Goal: Transaction & Acquisition: Purchase product/service

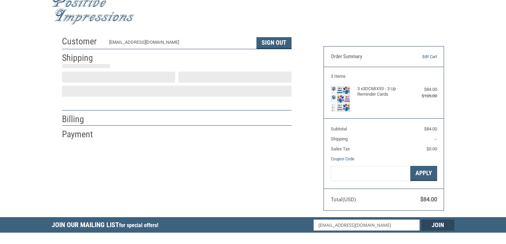
scroll to position [14, 0]
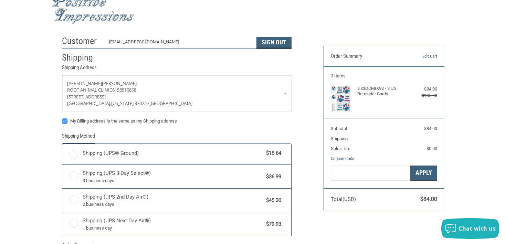
radio input "true"
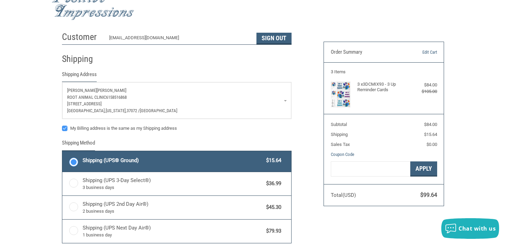
scroll to position [17, 0]
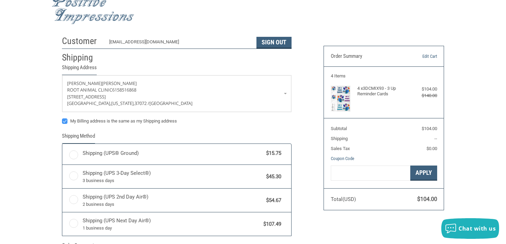
scroll to position [24, 0]
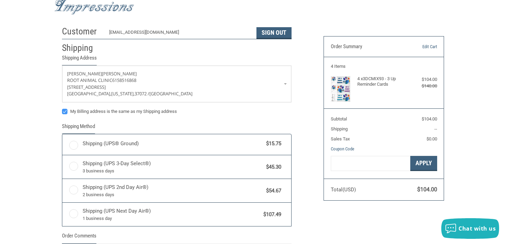
radio input "true"
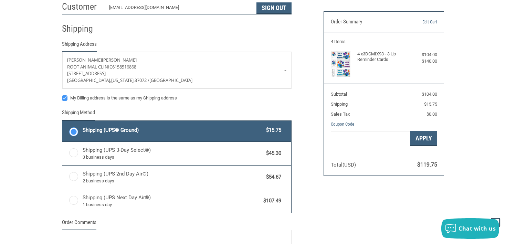
scroll to position [0, 0]
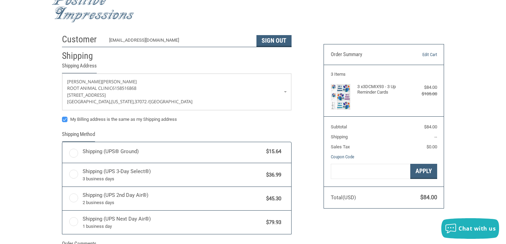
scroll to position [17, 0]
radio input "true"
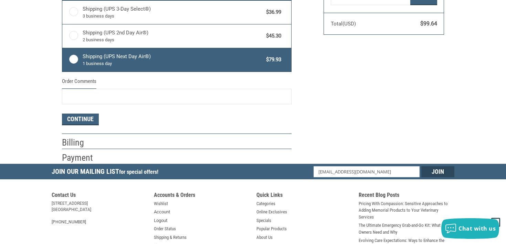
scroll to position [194, 0]
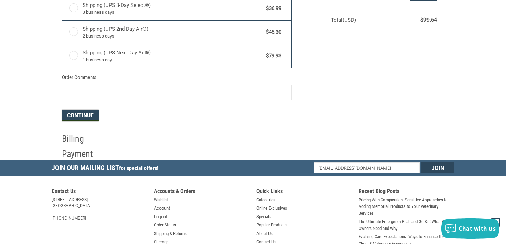
click at [82, 120] on button "Continue" at bounding box center [80, 116] width 37 height 12
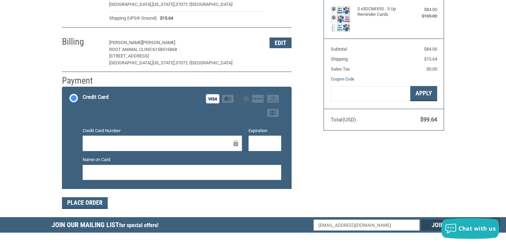
scroll to position [95, 0]
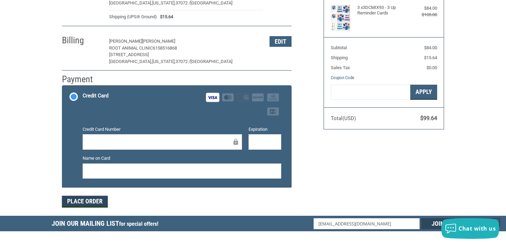
click at [95, 202] on button "Place Order" at bounding box center [85, 202] width 46 height 12
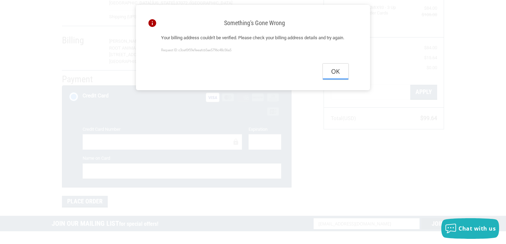
click at [334, 77] on button "Ok" at bounding box center [335, 72] width 25 height 16
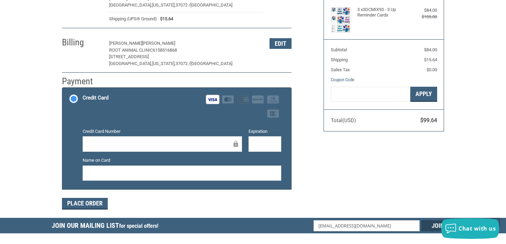
scroll to position [93, 0]
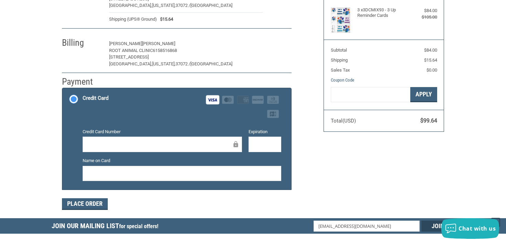
click at [280, 47] on button "Edit" at bounding box center [281, 44] width 22 height 11
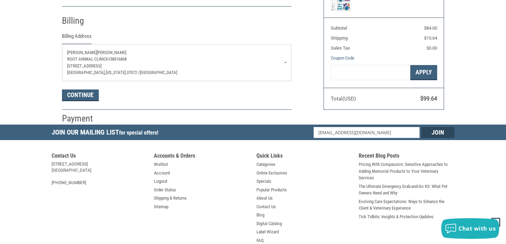
scroll to position [114, 0]
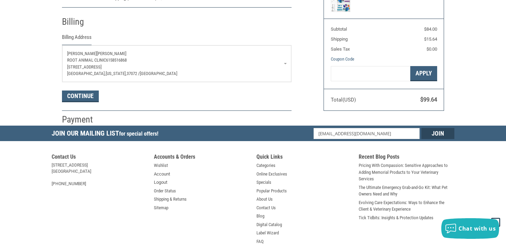
click at [287, 64] on link "[PERSON_NAME] Root Animal Clinic 6158516868 [STREET_ADDRESS][US_STATE]" at bounding box center [176, 63] width 229 height 37
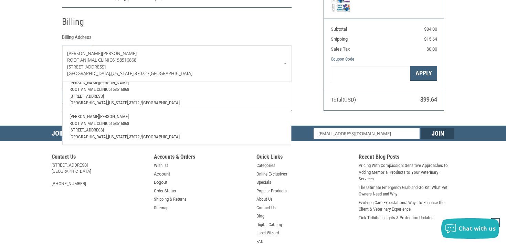
scroll to position [0, 0]
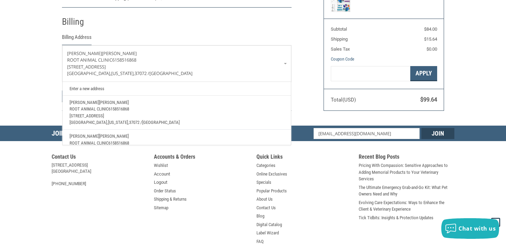
click at [107, 90] on link "Enter a new address" at bounding box center [177, 88] width 222 height 13
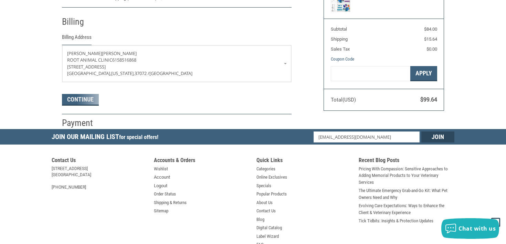
select select "US"
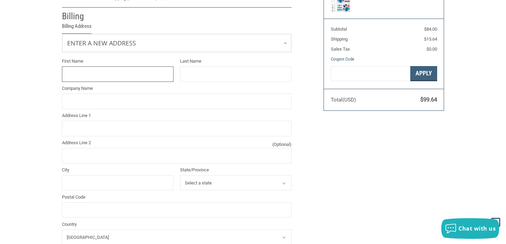
click at [103, 68] on input "First Name" at bounding box center [118, 74] width 112 height 16
type input "[PERSON_NAME]"
type input "365 [PERSON_NAME] HOLLOW"
type input "GALLATIN"
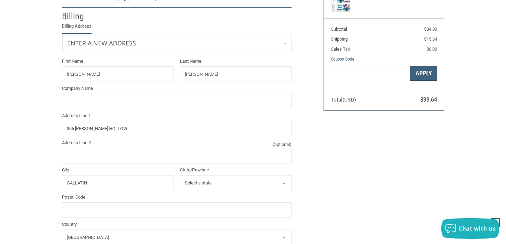
click at [198, 182] on select "Select a state [US_STATE] [US_STATE] [US_STATE] [US_STATE] [US_STATE] Armed For…" at bounding box center [236, 183] width 112 height 16
select select "TN"
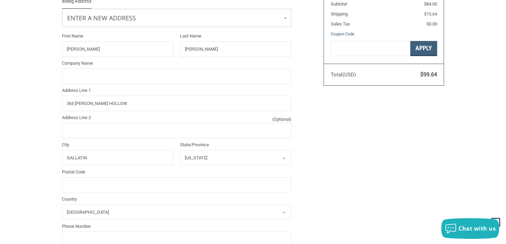
scroll to position [141, 0]
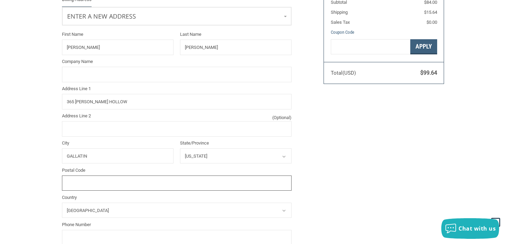
click at [84, 184] on input "Postal Code" at bounding box center [177, 184] width 230 height 16
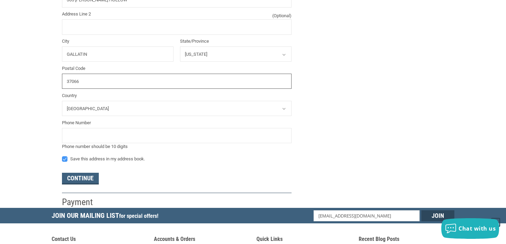
scroll to position [243, 0]
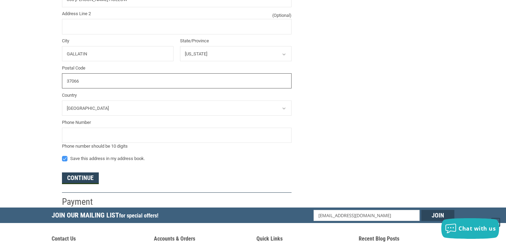
type input "37066"
click at [87, 177] on button "Continue" at bounding box center [80, 179] width 37 height 12
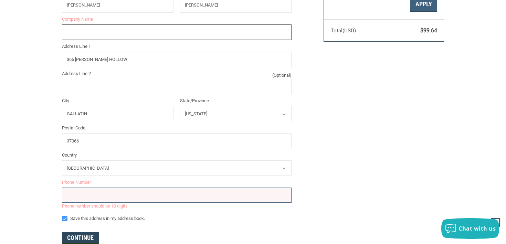
scroll to position [188, 0]
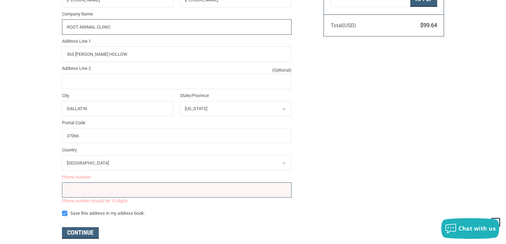
type input "ROOT ANIMAL CLINIC"
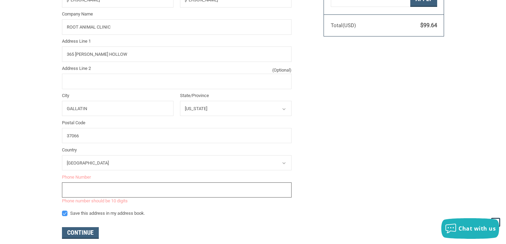
click at [75, 195] on input "tel" at bounding box center [177, 191] width 230 height 16
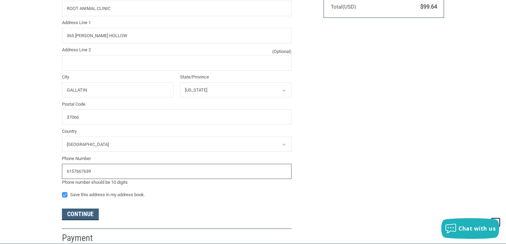
scroll to position [209, 0]
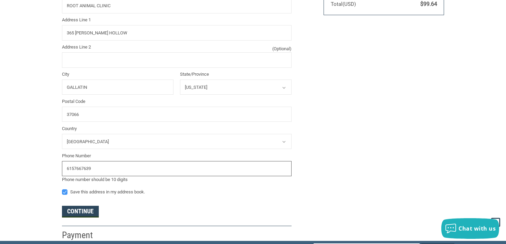
type input "6157667639"
click at [78, 214] on button "Continue" at bounding box center [80, 212] width 37 height 12
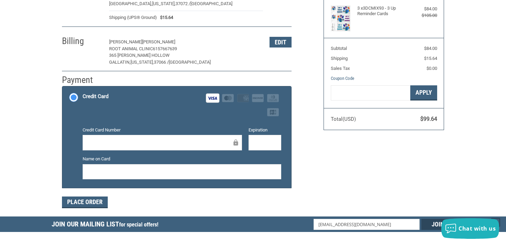
scroll to position [95, 0]
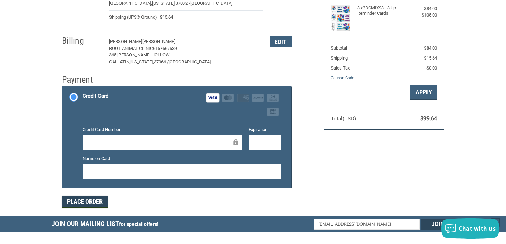
click at [91, 207] on button "Place Order" at bounding box center [85, 202] width 46 height 12
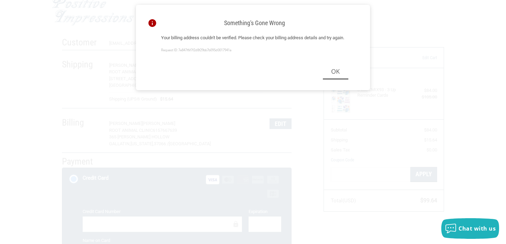
scroll to position [14, 0]
click at [339, 79] on button "Ok" at bounding box center [335, 72] width 25 height 16
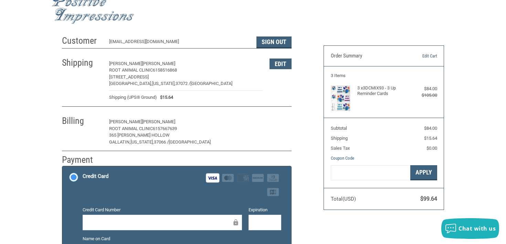
click at [276, 121] on button "Edit" at bounding box center [281, 122] width 22 height 11
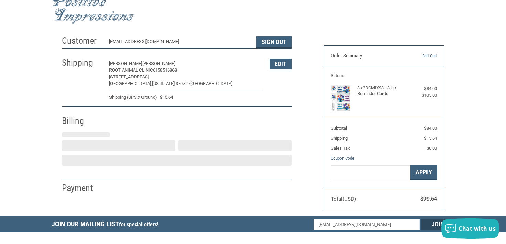
select select "TN"
select select "US"
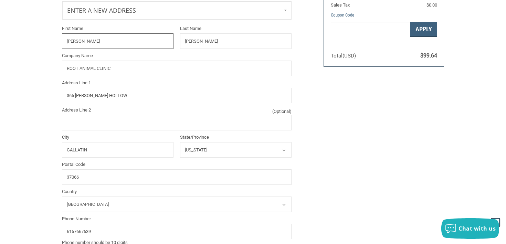
scroll to position [53, 0]
